Goal: Find contact information: Find contact information

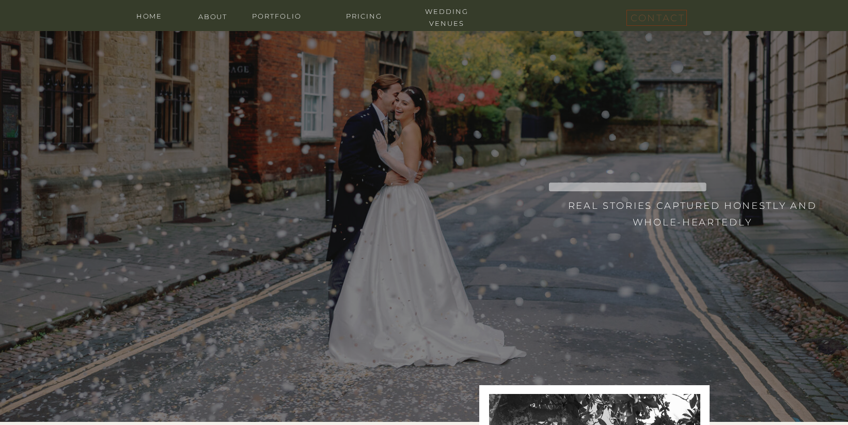
click at [652, 22] on nav "contact" at bounding box center [657, 16] width 52 height 12
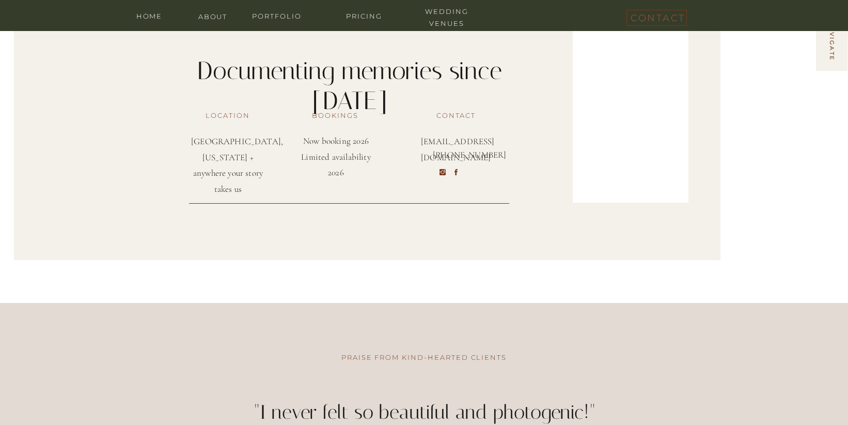
scroll to position [1089, 0]
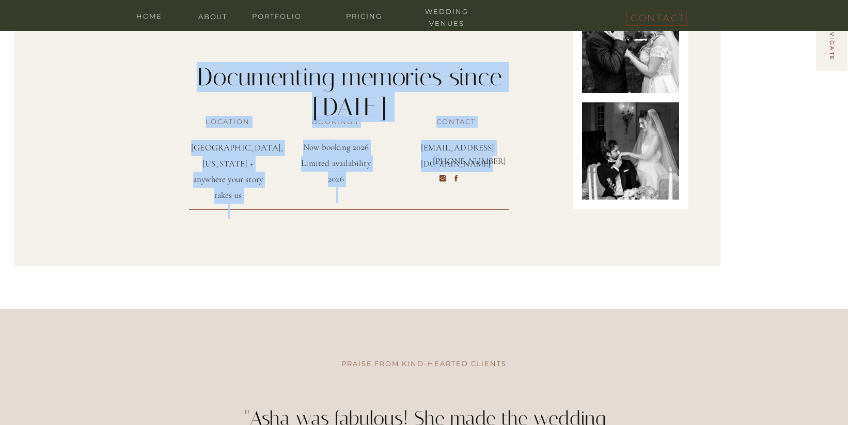
drag, startPoint x: 485, startPoint y: 160, endPoint x: 422, endPoint y: 163, distance: 63.1
click at [440, 163] on div "[EMAIL_ADDRESS][DOMAIN_NAME] contact Now booking 2026 Limited availability 2026…" at bounding box center [424, 117] width 620 height 383
drag, startPoint x: 431, startPoint y: 162, endPoint x: 447, endPoint y: 164, distance: 16.1
click at [447, 164] on div "[EMAIL_ADDRESS][DOMAIN_NAME] contact Now booking 2026 Limited availability 2026…" at bounding box center [424, 117] width 620 height 383
click at [435, 162] on p "[PHONE_NUMBER]" at bounding box center [456, 159] width 46 height 12
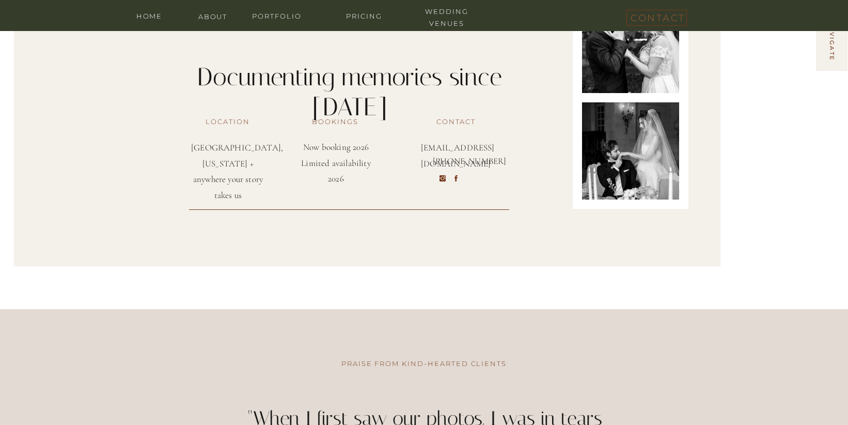
click at [575, 306] on div "contact For Photographers journal galleries wedding venues pricing meet asha Ho…" at bounding box center [424, 158] width 848 height 2494
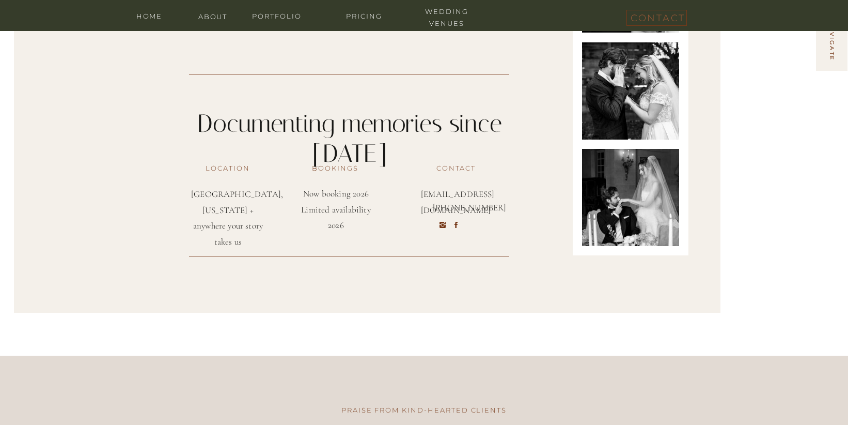
scroll to position [1009, 0]
